Goal: Task Accomplishment & Management: Use online tool/utility

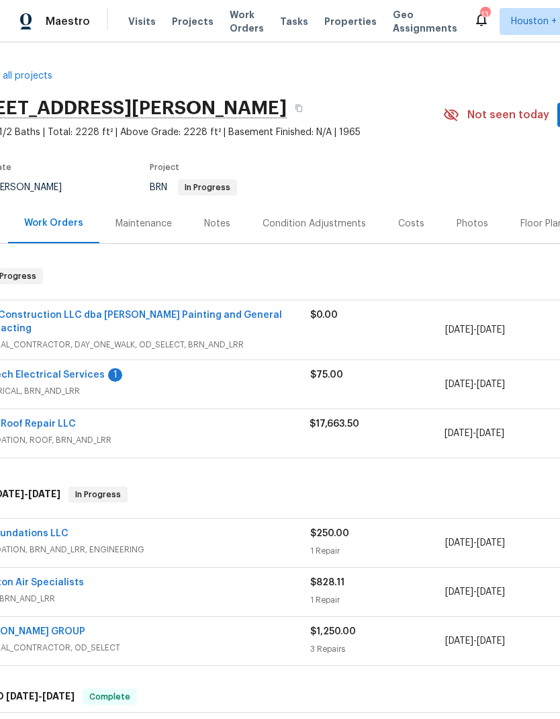
scroll to position [0, 49]
click at [241, 25] on span "Work Orders" at bounding box center [247, 21] width 34 height 27
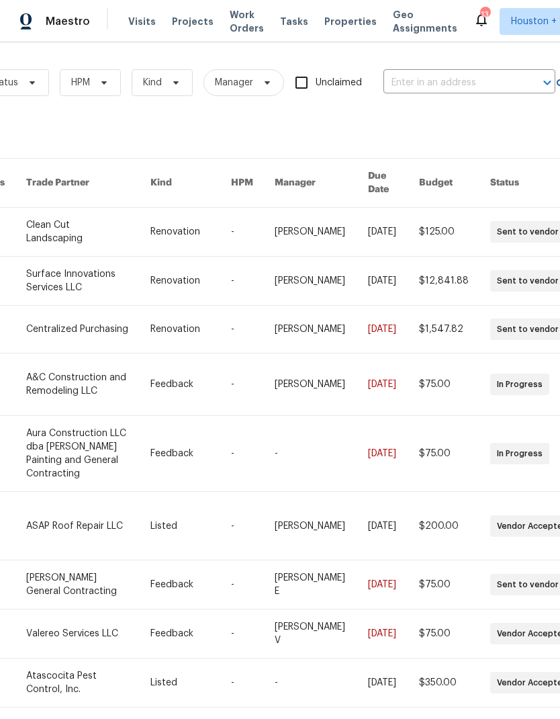
scroll to position [0, 184]
click at [461, 83] on input "text" at bounding box center [451, 83] width 134 height 21
type input "3627"
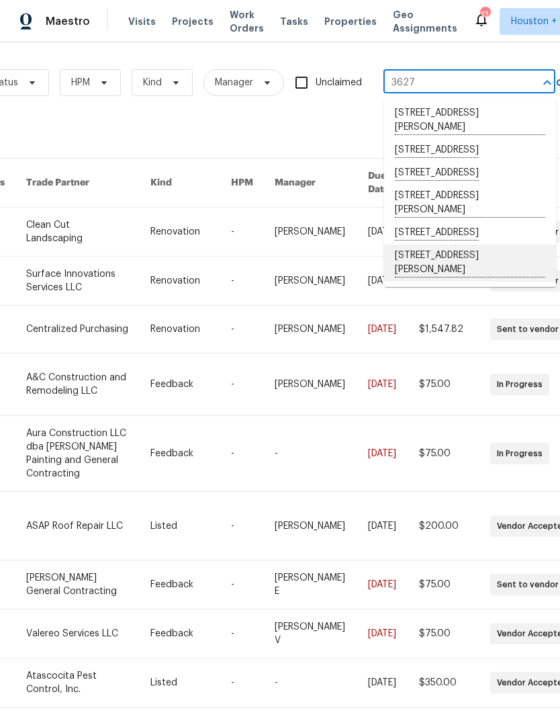
click at [502, 281] on li "[STREET_ADDRESS][PERSON_NAME]" at bounding box center [470, 263] width 172 height 37
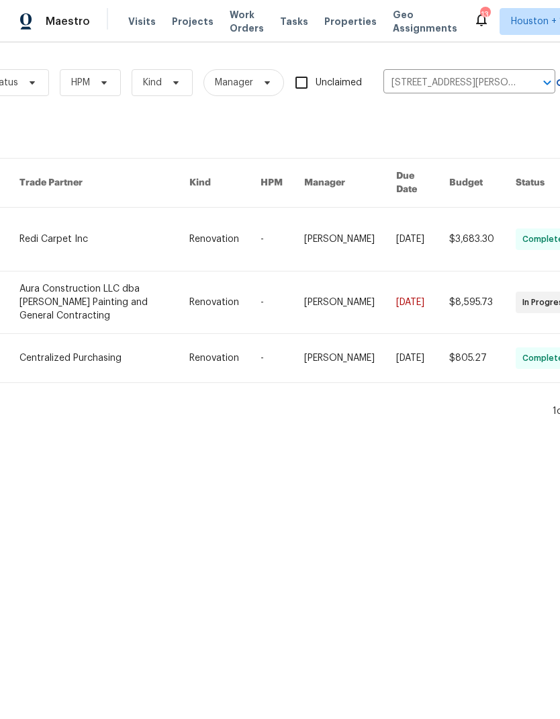
click at [45, 290] on link at bounding box center [103, 302] width 169 height 62
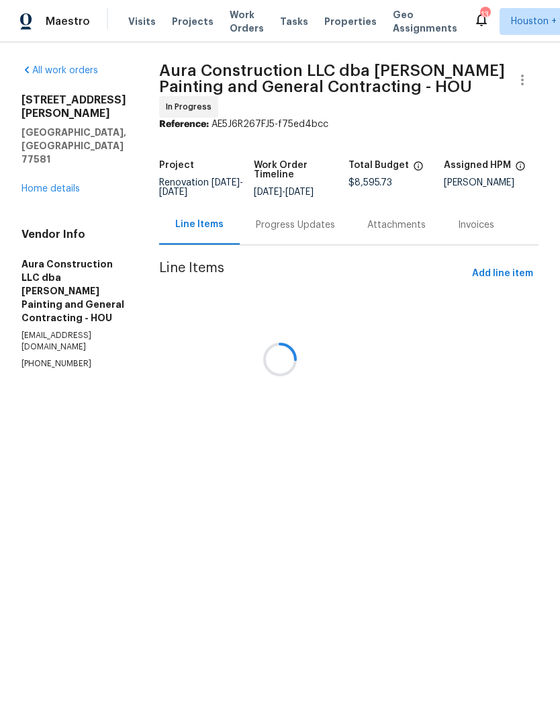
click at [35, 150] on div at bounding box center [280, 359] width 560 height 719
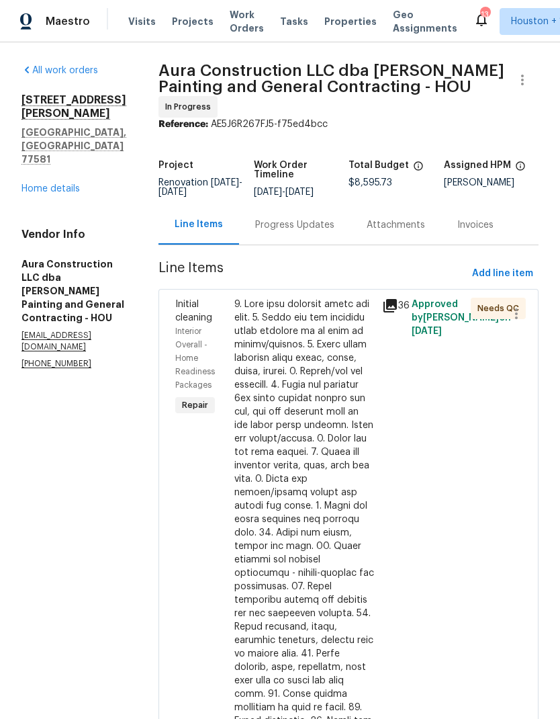
click at [36, 184] on link "Home details" at bounding box center [50, 188] width 58 height 9
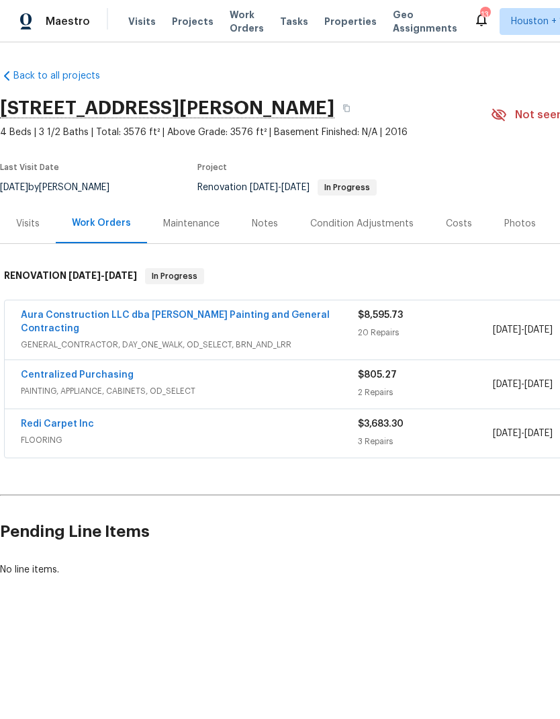
click at [385, 227] on div "Condition Adjustments" at bounding box center [361, 223] width 103 height 13
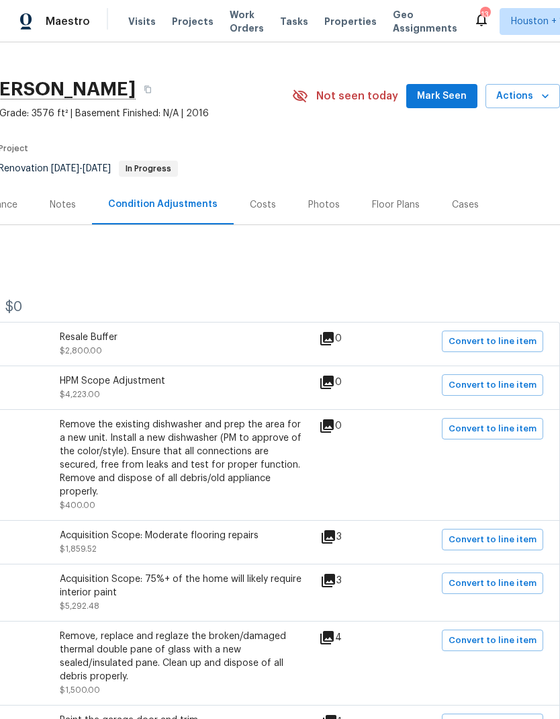
scroll to position [19, 199]
click at [526, 339] on span "Convert to line item" at bounding box center [493, 341] width 88 height 15
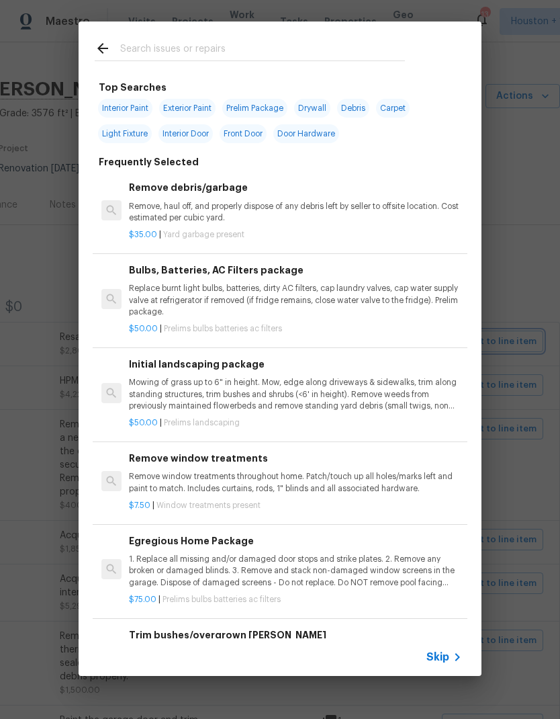
click at [539, 279] on div "Top Searches Interior Paint Exterior Paint Prelim Package Drywall Debris Carpet…" at bounding box center [280, 348] width 560 height 697
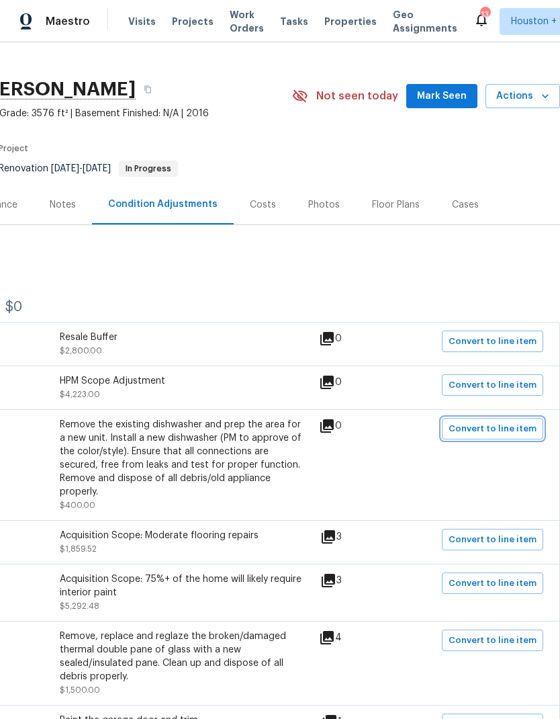
click at [513, 435] on span "Convert to line item" at bounding box center [493, 428] width 88 height 15
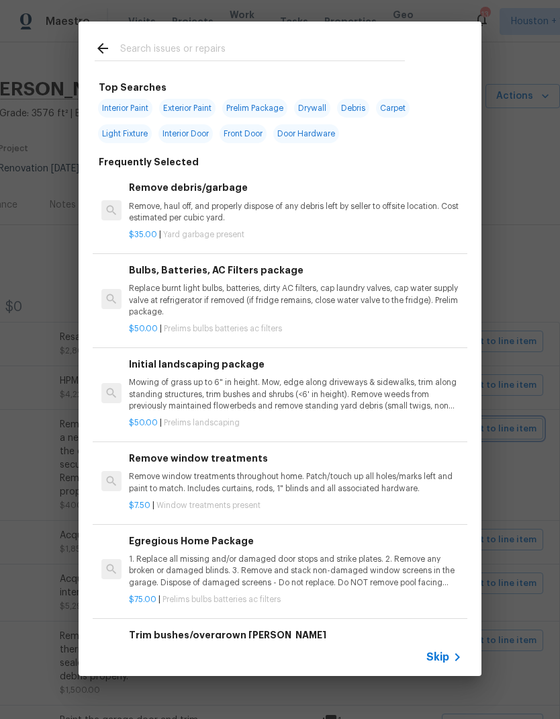
click at [527, 449] on div "Top Searches Interior Paint Exterior Paint Prelim Package Drywall Debris Carpet…" at bounding box center [280, 348] width 560 height 697
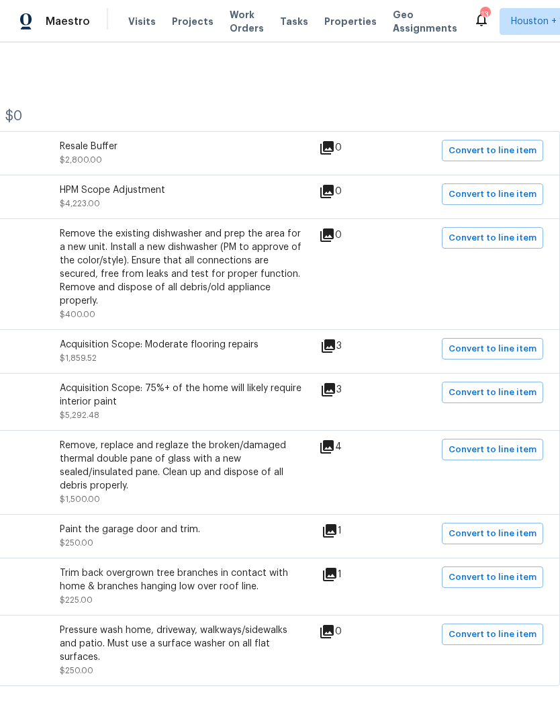
scroll to position [210, 199]
click at [528, 456] on span "Convert to line item" at bounding box center [493, 449] width 88 height 15
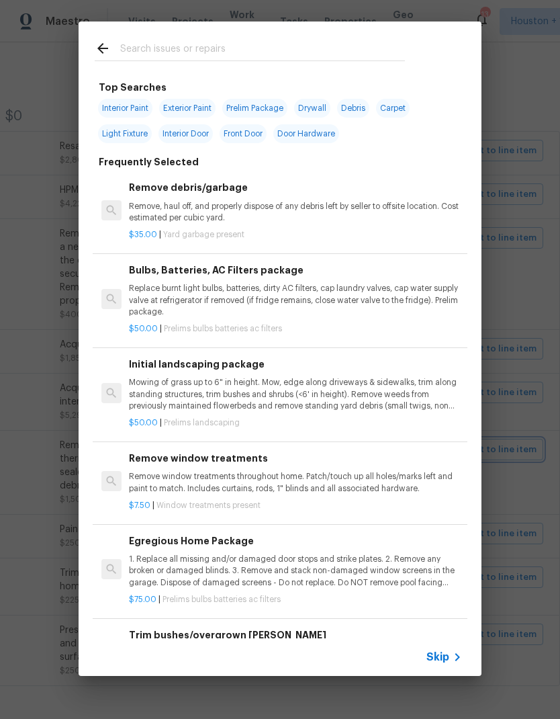
click at [543, 480] on div "Top Searches Interior Paint Exterior Paint Prelim Package Drywall Debris Carpet…" at bounding box center [280, 348] width 560 height 697
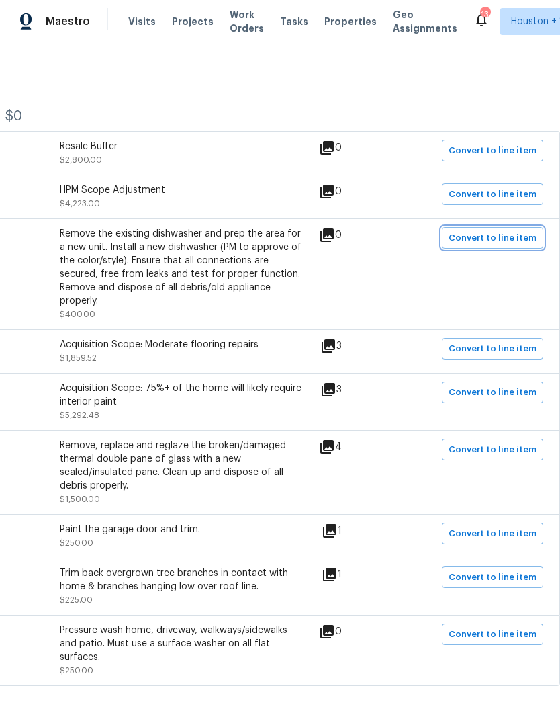
click at [525, 240] on span "Convert to line item" at bounding box center [493, 237] width 88 height 15
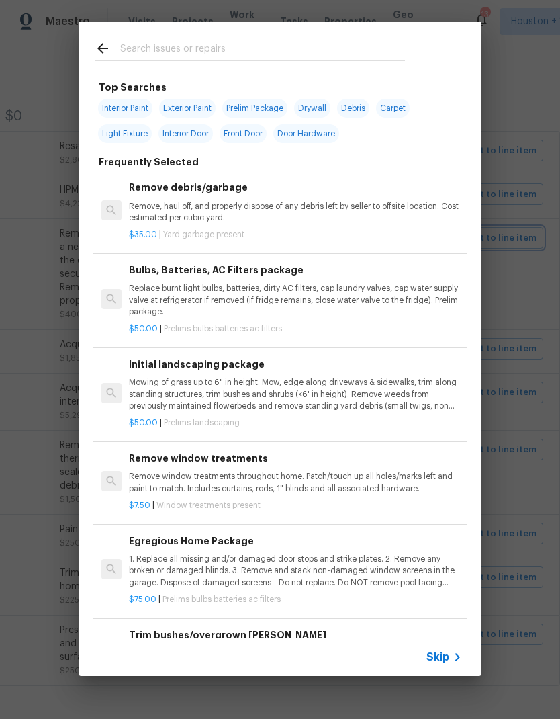
click at [522, 451] on div "Top Searches Interior Paint Exterior Paint Prelim Package Drywall Debris Carpet…" at bounding box center [280, 348] width 560 height 697
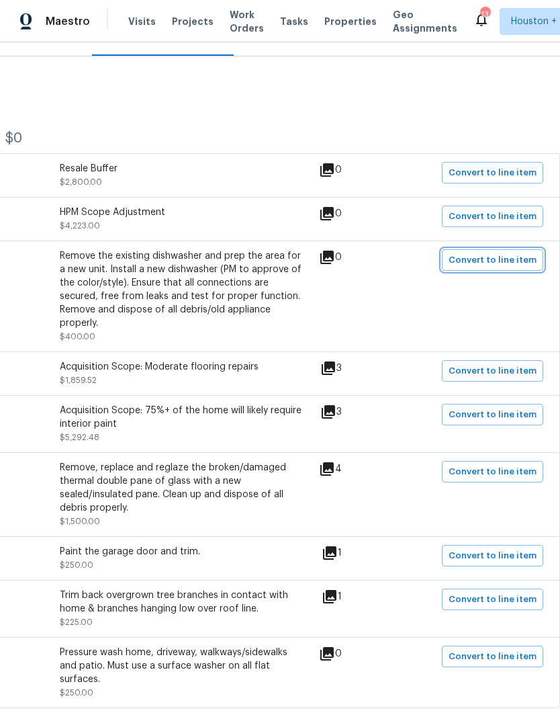
scroll to position [187, 199]
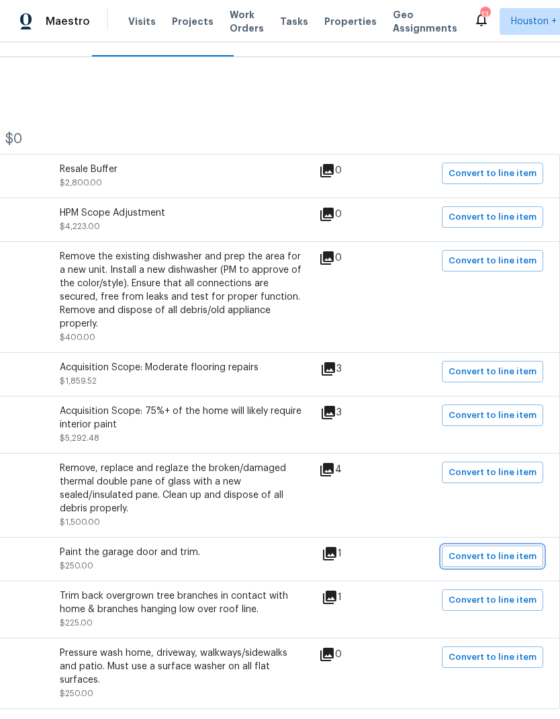
click at [517, 558] on span "Convert to line item" at bounding box center [493, 556] width 88 height 15
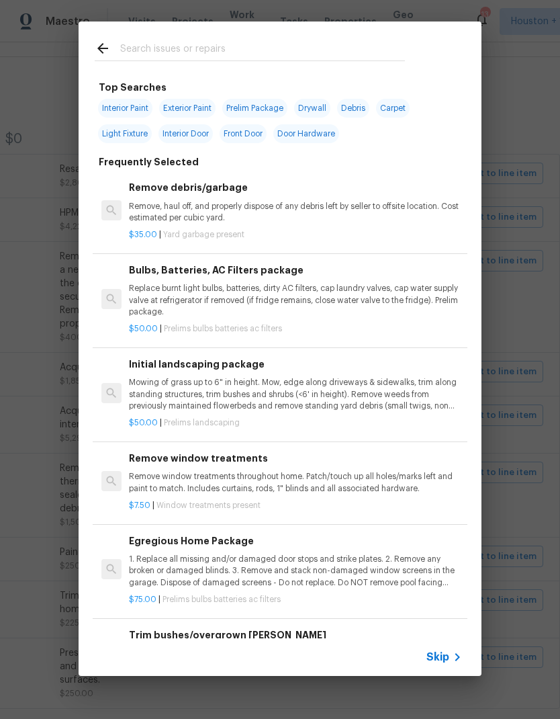
click at [210, 105] on span "Exterior Paint" at bounding box center [187, 108] width 56 height 19
type input "Exterior Paint"
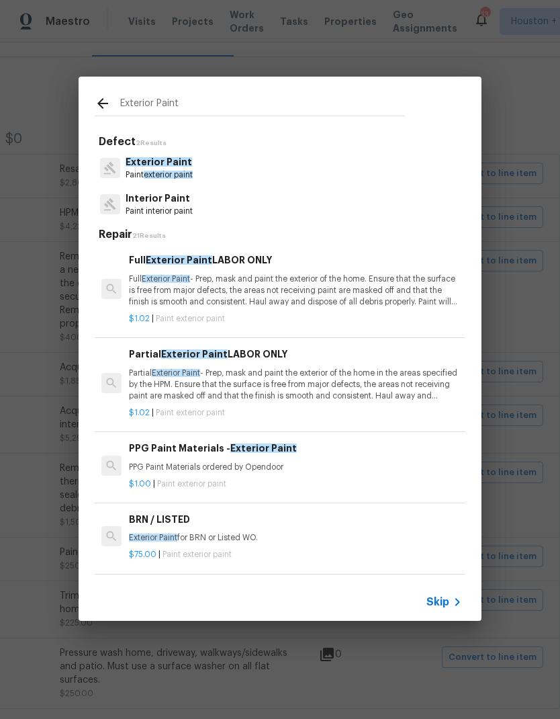
click at [413, 284] on p "Full Exterior Paint - Prep, mask and paint the exterior of the home. Ensure tha…" at bounding box center [295, 290] width 333 height 34
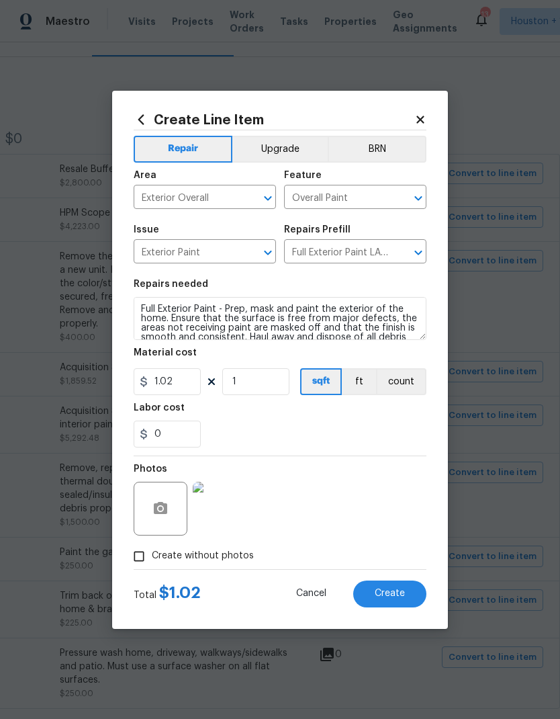
click at [426, 121] on icon at bounding box center [421, 120] width 12 height 12
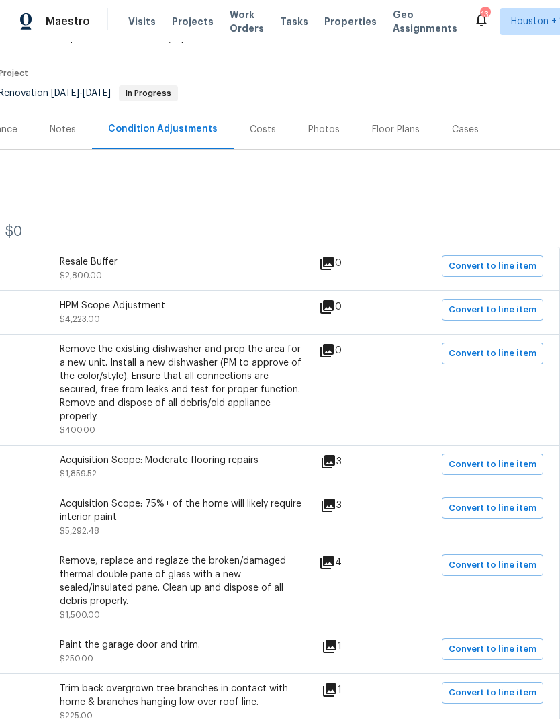
scroll to position [84, 199]
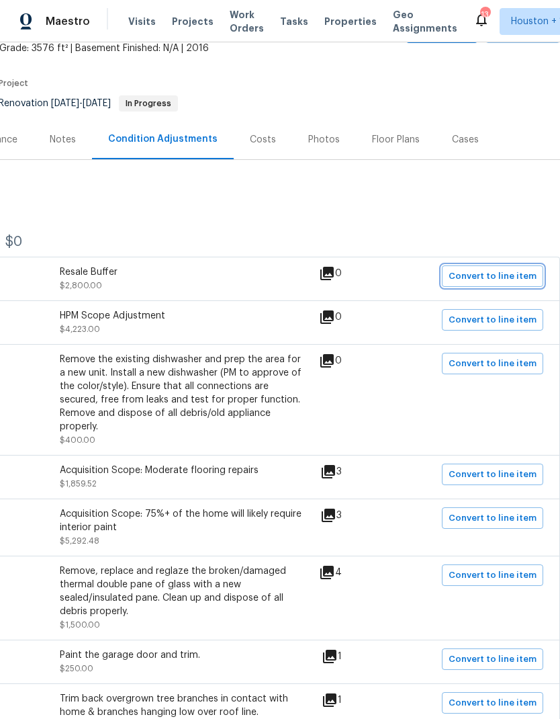
click at [513, 280] on span "Convert to line item" at bounding box center [493, 276] width 88 height 15
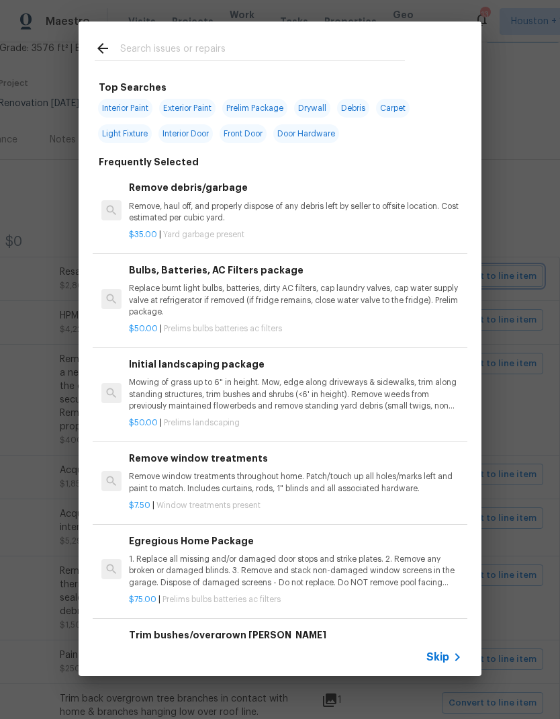
click at [535, 297] on div "Top Searches Interior Paint Exterior Paint Prelim Package Drywall Debris Carpet…" at bounding box center [280, 348] width 560 height 697
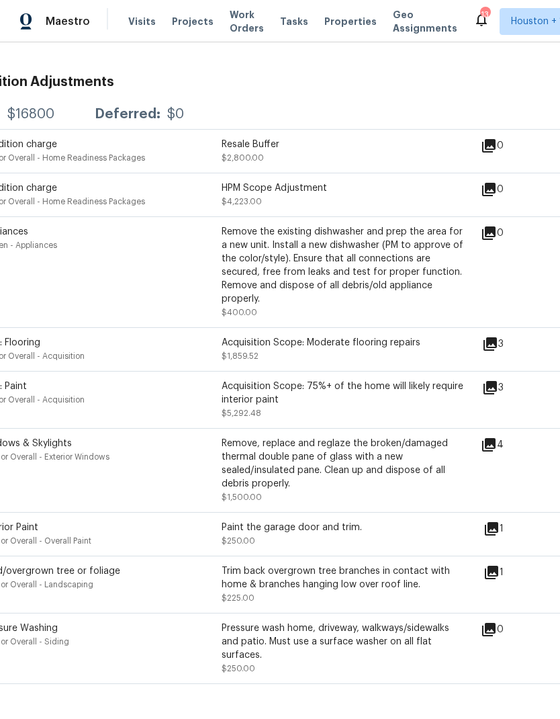
scroll to position [210, 36]
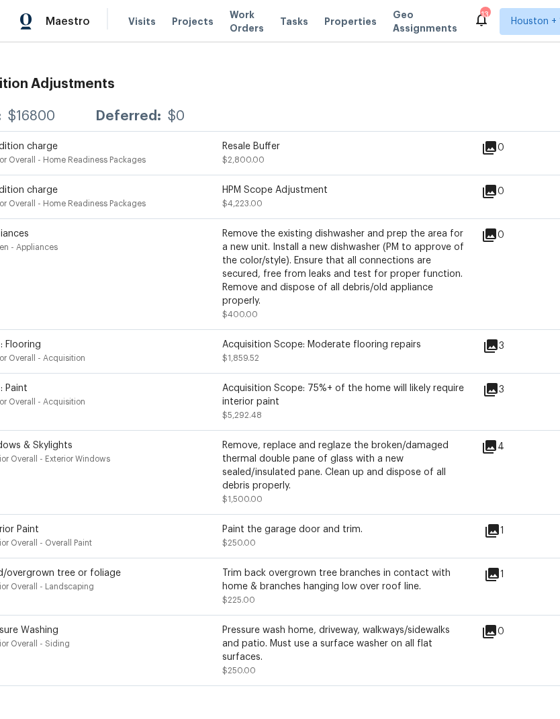
click at [386, 477] on div "Remove, replace and reglaze the broken/damaged thermal double pane of glass wit…" at bounding box center [343, 466] width 242 height 54
click at [391, 462] on div "Remove, replace and reglaze the broken/damaged thermal double pane of glass wit…" at bounding box center [343, 466] width 242 height 54
click at [323, 461] on div "Remove, replace and reglaze the broken/damaged thermal double pane of glass wit…" at bounding box center [343, 466] width 242 height 54
click at [35, 483] on div "Windows & Skylights Exterior Overall - Exterior Windows" at bounding box center [102, 472] width 242 height 67
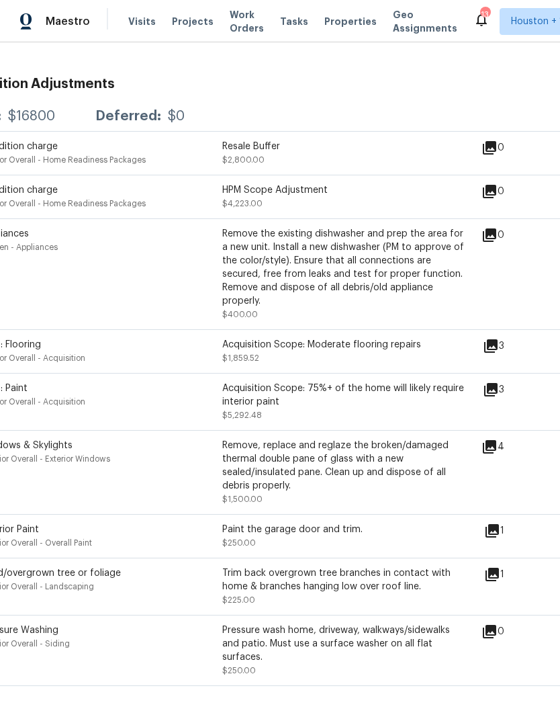
click at [31, 458] on div "Exterior Overall - Exterior Windows" at bounding box center [102, 458] width 242 height 13
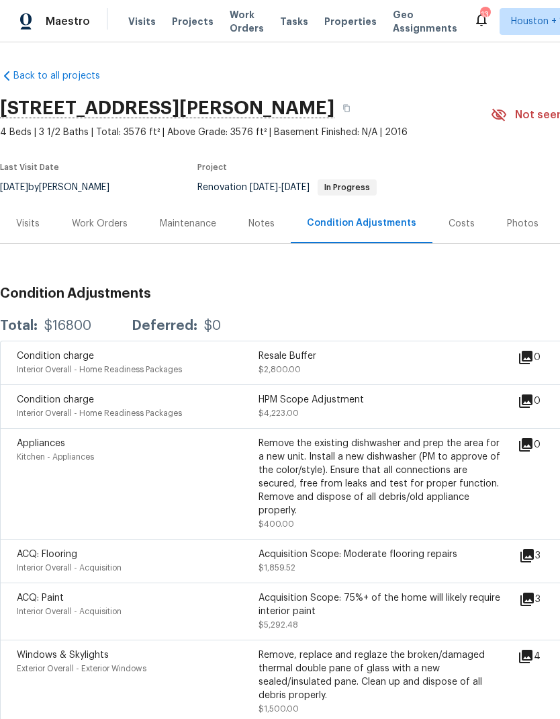
scroll to position [0, 0]
click at [90, 228] on div "Work Orders" at bounding box center [100, 223] width 56 height 13
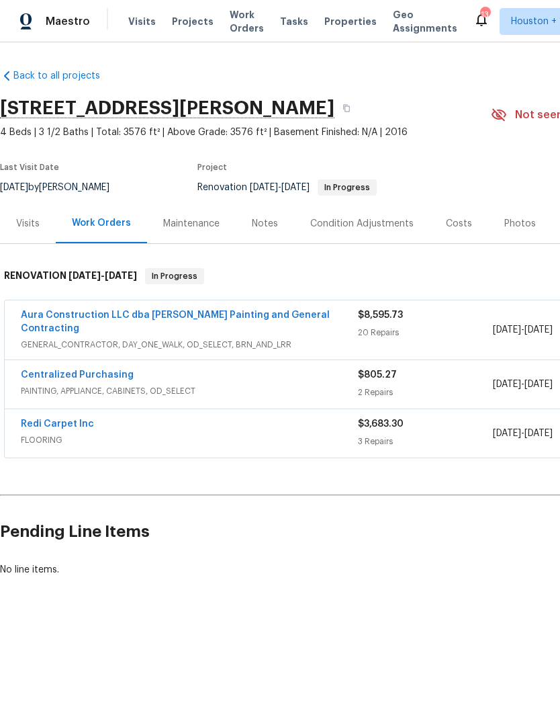
click at [244, 11] on span "Work Orders" at bounding box center [247, 21] width 34 height 27
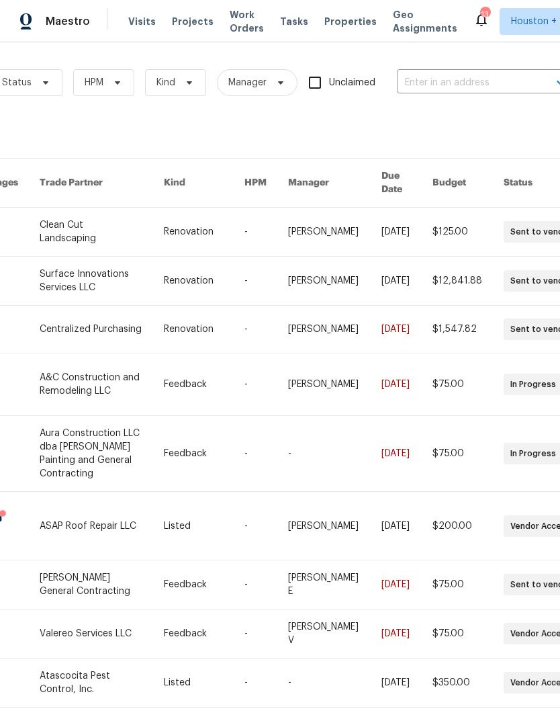
scroll to position [0, 171]
click at [474, 89] on input "text" at bounding box center [464, 83] width 134 height 21
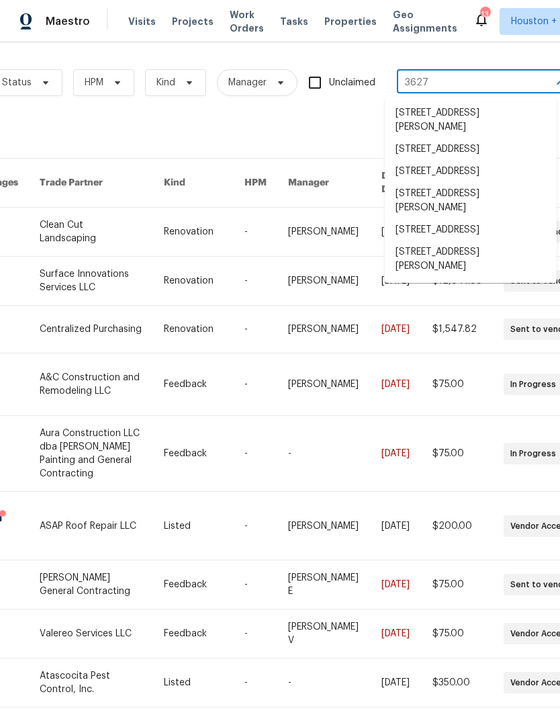
type input "3627 b"
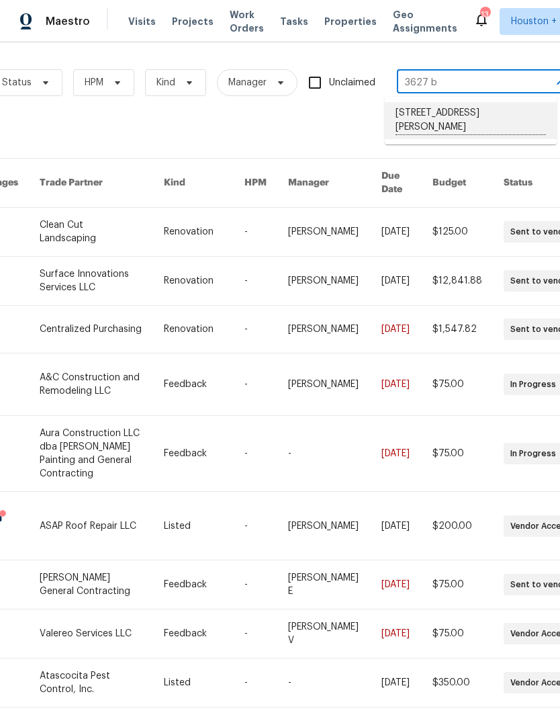
click at [495, 118] on li "[STREET_ADDRESS][PERSON_NAME]" at bounding box center [471, 120] width 172 height 37
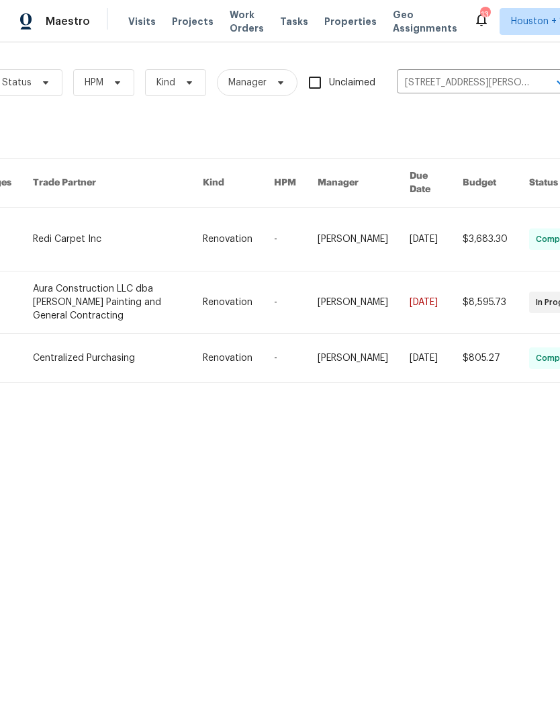
click at [56, 296] on link at bounding box center [117, 302] width 169 height 62
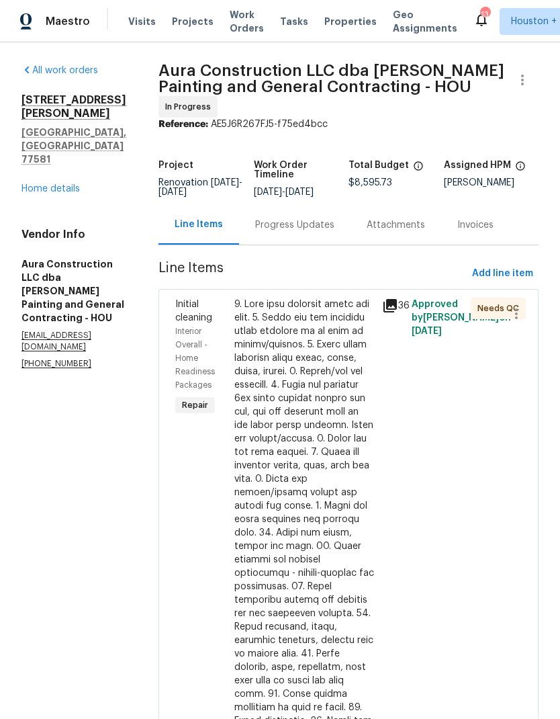
click at [520, 265] on span "Add line item" at bounding box center [502, 273] width 61 height 17
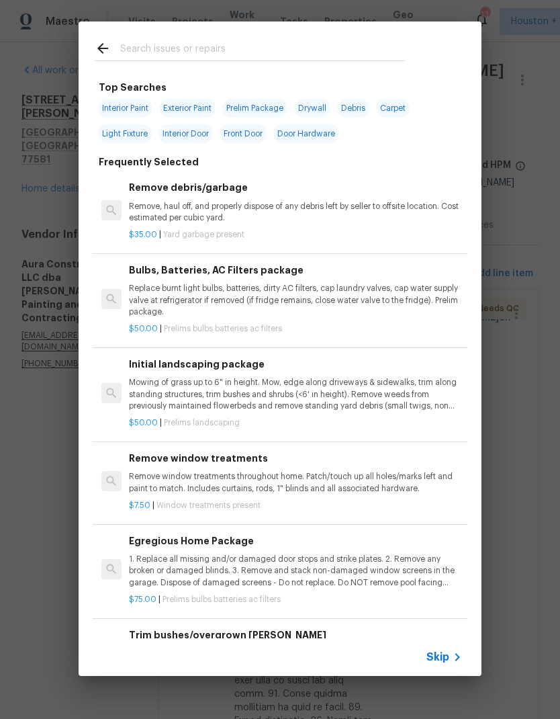
click at [379, 46] on input "text" at bounding box center [262, 50] width 285 height 20
type input "Light"
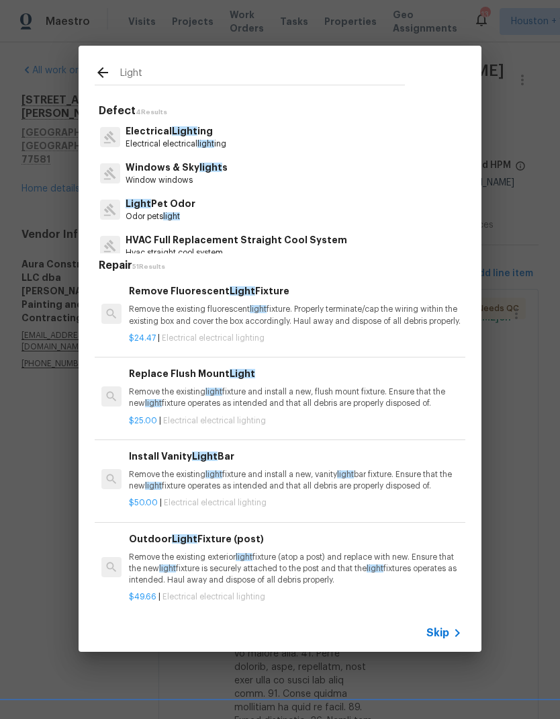
click at [139, 142] on p "Electrical electrical light ing" at bounding box center [176, 143] width 101 height 11
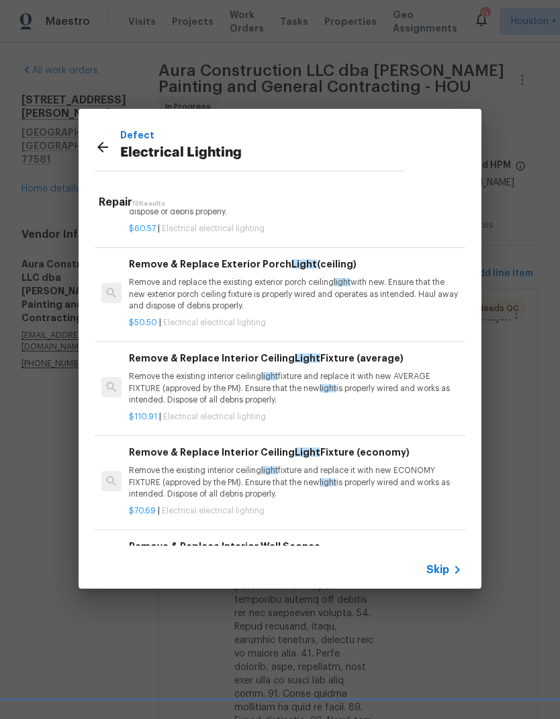
scroll to position [871, 0]
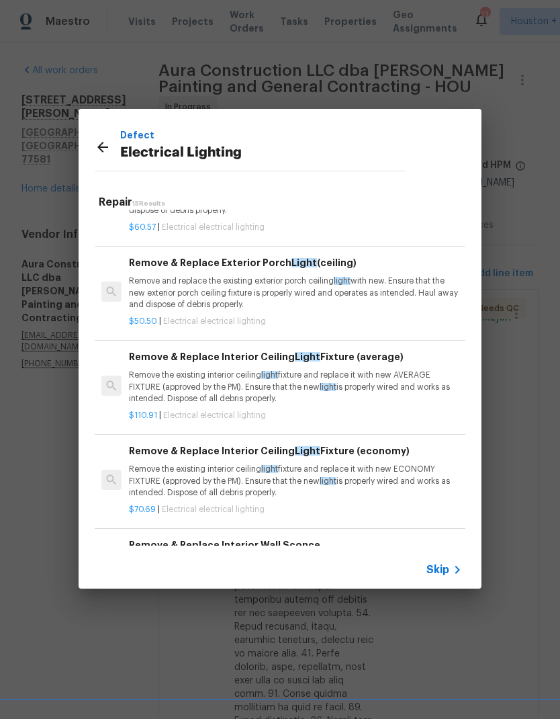
click at [136, 474] on p "Remove the existing interior ceiling light fixture and replace it with new ECON…" at bounding box center [295, 481] width 333 height 34
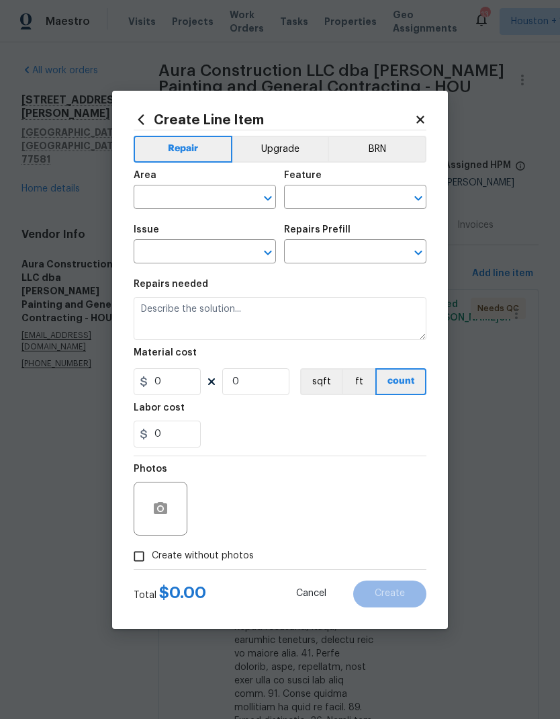
type input "Electrical Lighting"
type input "Remove & Replace Interior Ceiling Light Fixture (economy) $70.69"
type textarea "Remove the existing interior ceiling light fixture and replace it with new ECON…"
type input "70.69"
type input "1"
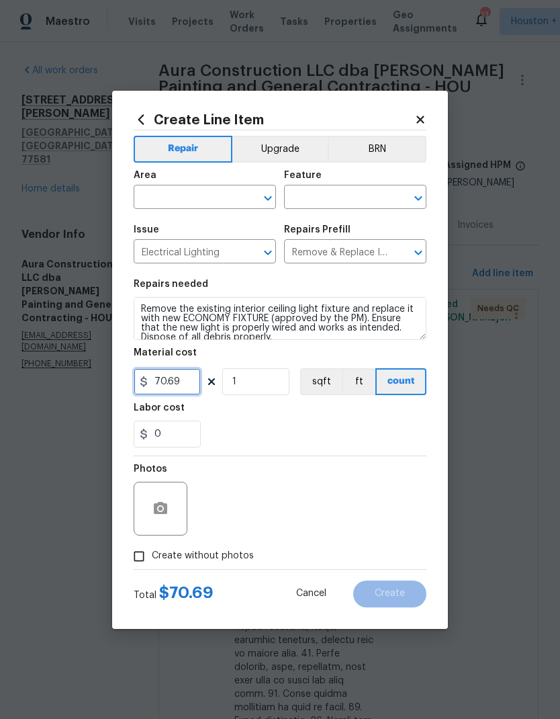
click at [167, 380] on input "70.69" at bounding box center [167, 381] width 67 height 27
click at [165, 378] on input "70.69" at bounding box center [167, 381] width 67 height 27
type input "75"
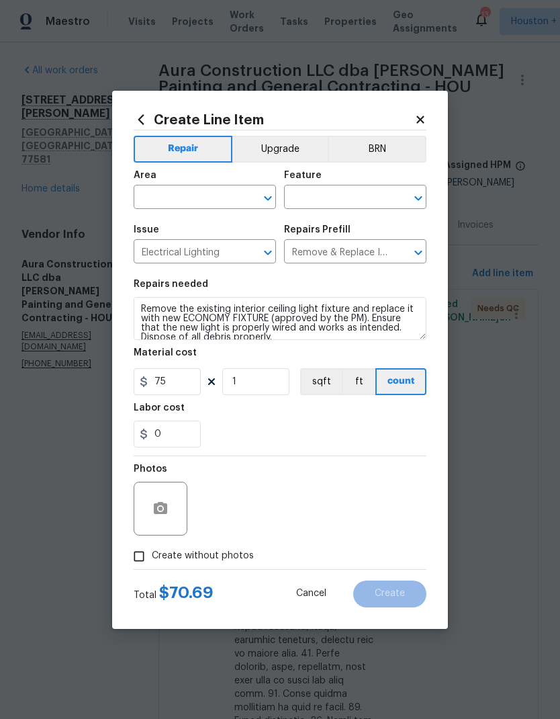
click at [155, 201] on input "text" at bounding box center [186, 198] width 105 height 21
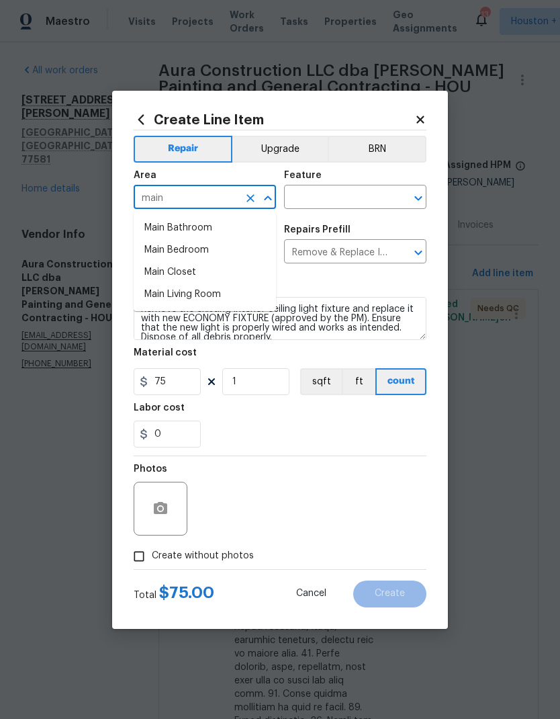
click at [155, 277] on li "Main Closet" at bounding box center [205, 272] width 142 height 22
type input "Main Closet"
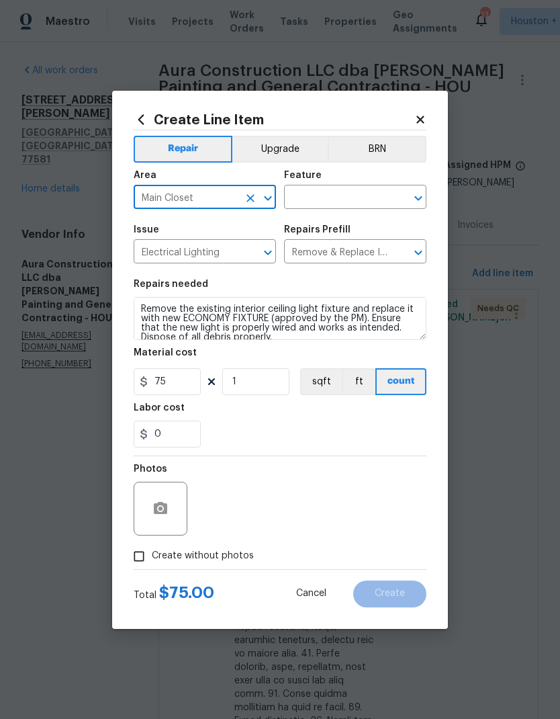
click at [363, 201] on input "text" at bounding box center [336, 198] width 105 height 21
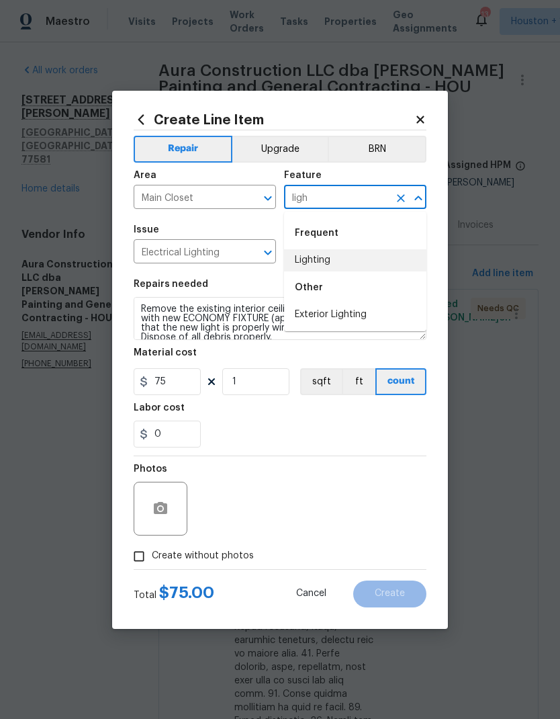
click at [371, 259] on li "Lighting" at bounding box center [355, 260] width 142 height 22
type input "Lighting"
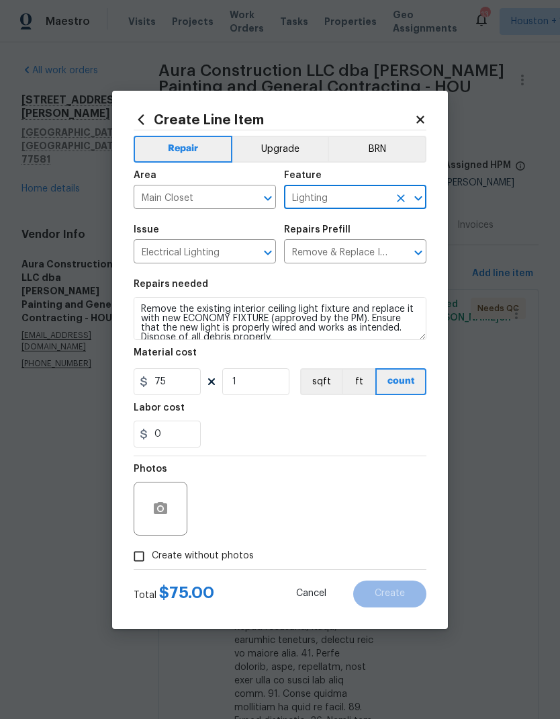
click at [359, 428] on div "0" at bounding box center [280, 434] width 293 height 27
click at [142, 552] on input "Create without photos" at bounding box center [139, 557] width 26 height 26
checkbox input "true"
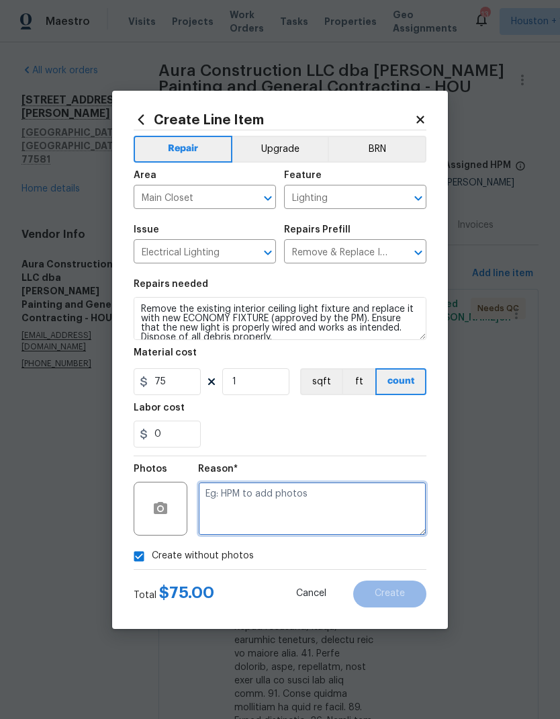
click at [386, 519] on textarea at bounding box center [312, 509] width 228 height 54
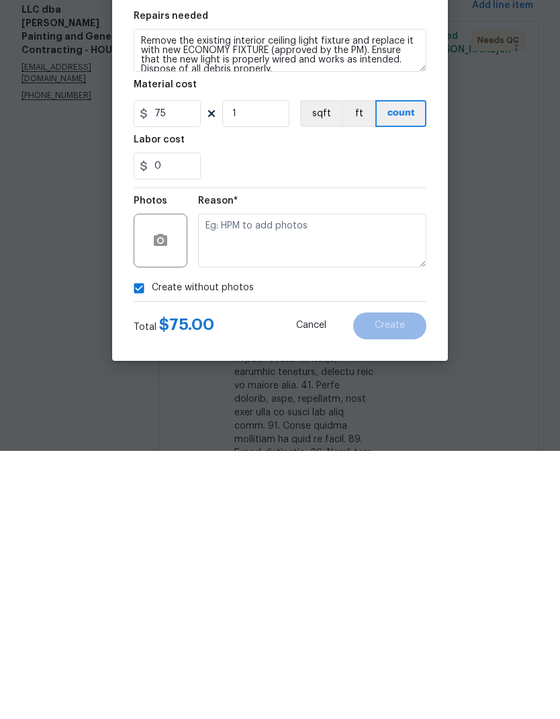
scroll to position [54, 0]
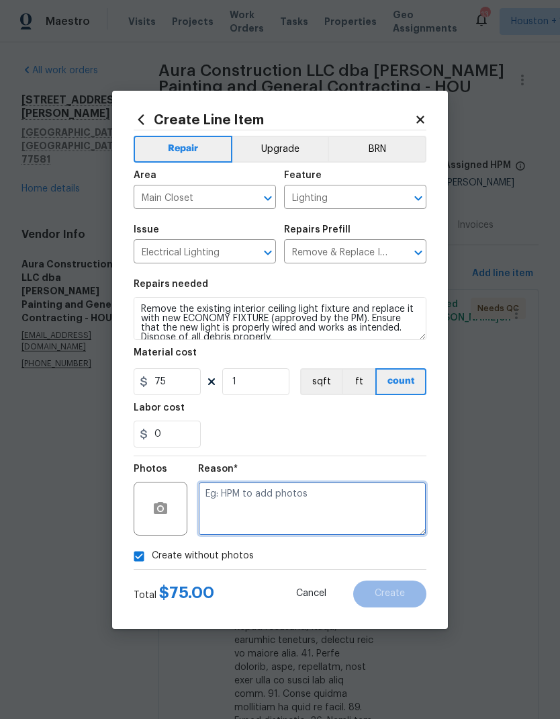
click at [386, 501] on textarea at bounding box center [312, 509] width 228 height 54
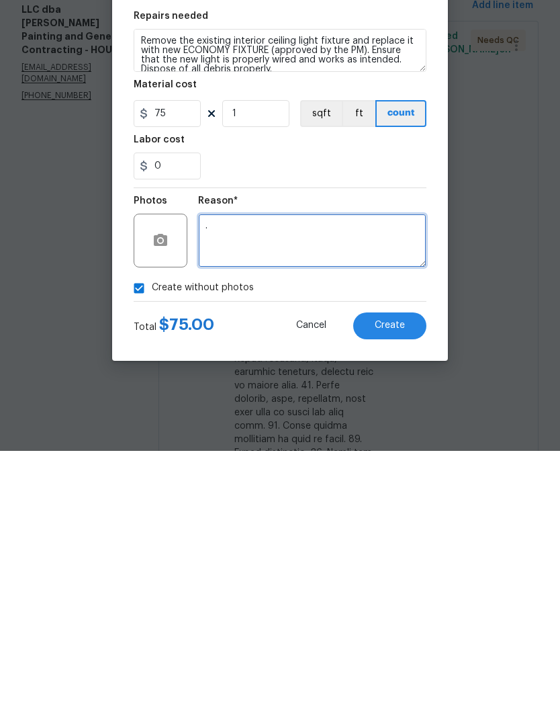
type textarea "."
click at [398, 580] on button "Create" at bounding box center [389, 593] width 73 height 27
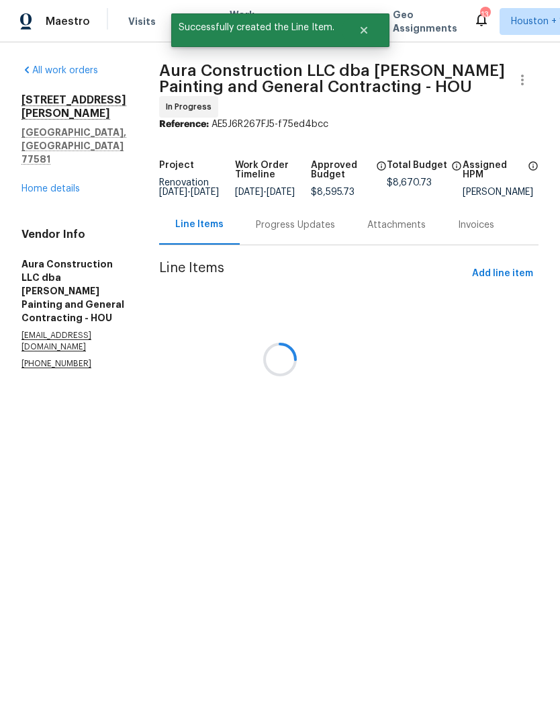
scroll to position [0, 0]
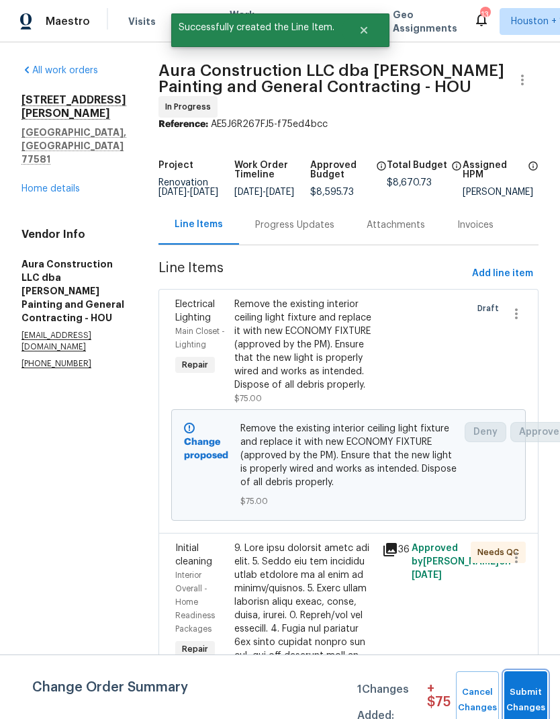
click at [528, 688] on span "Submit Changes" at bounding box center [526, 700] width 30 height 31
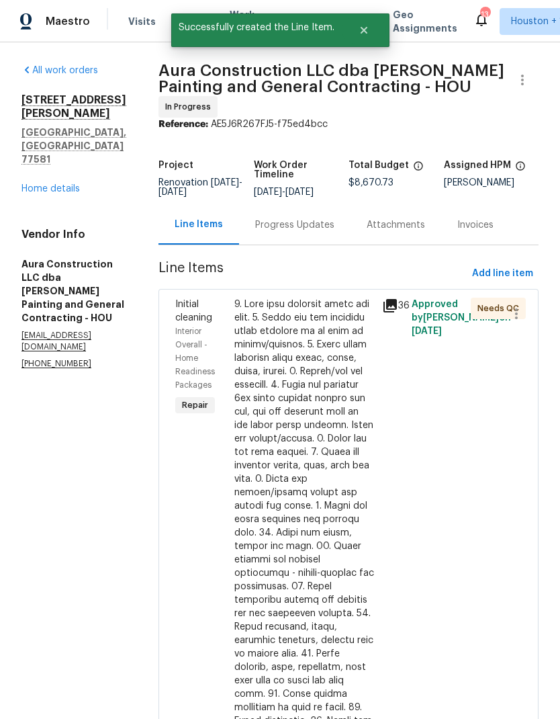
click at [27, 184] on link "Home details" at bounding box center [50, 188] width 58 height 9
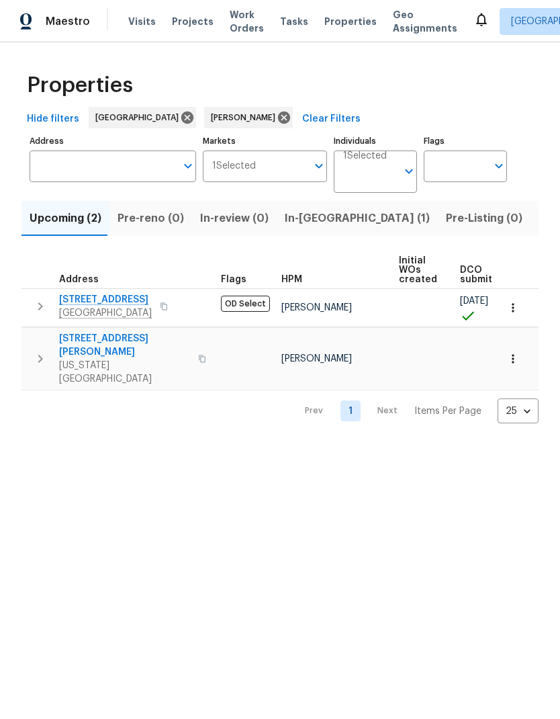
click at [310, 226] on span "In-reno (1)" at bounding box center [357, 218] width 145 height 19
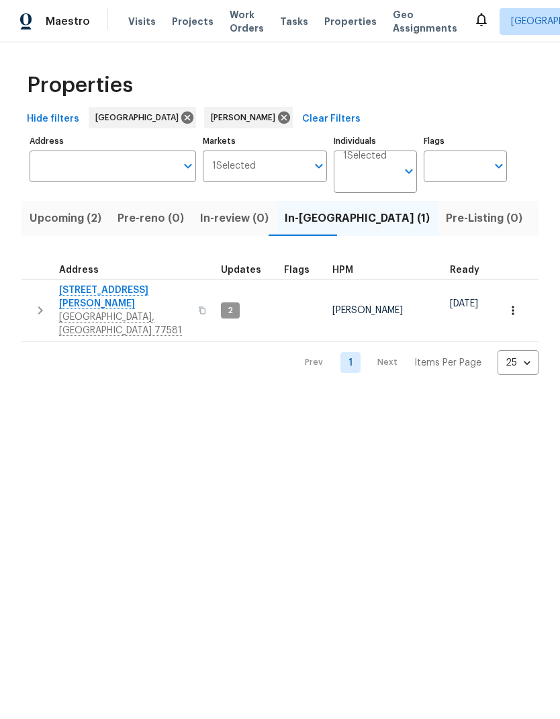
click at [511, 304] on icon "button" at bounding box center [513, 310] width 13 height 13
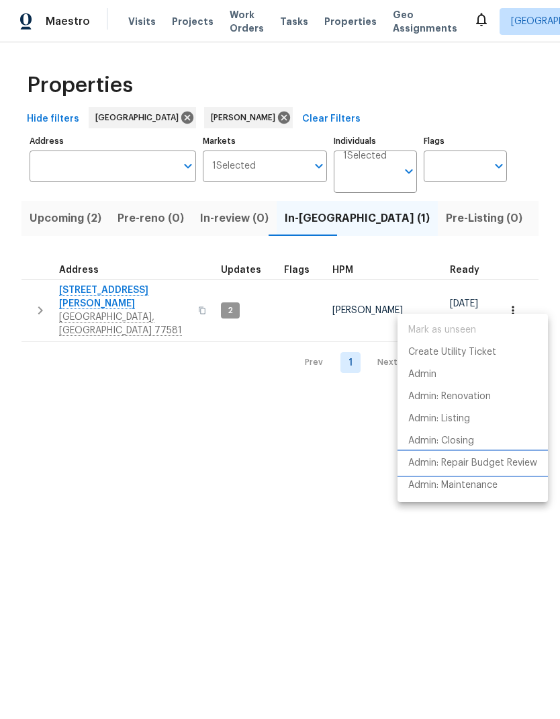
click at [501, 460] on p "Admin: Repair Budget Review" at bounding box center [472, 463] width 129 height 14
